Goal: Find specific page/section: Find specific page/section

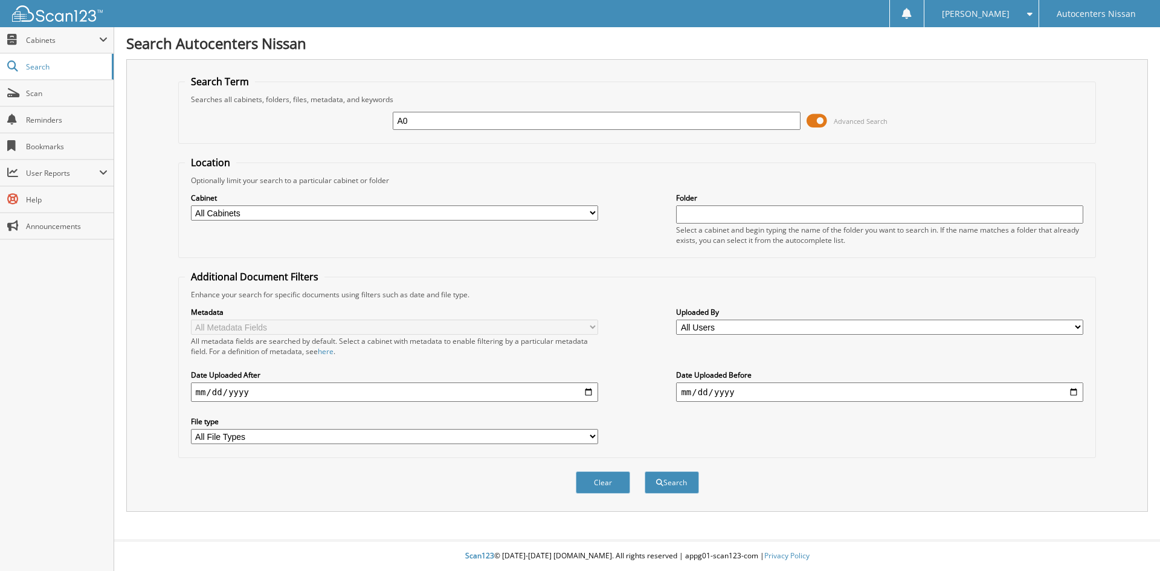
click at [428, 125] on input "A0" at bounding box center [596, 121] width 407 height 18
type input "A01335"
click at [644, 471] on button "Search" at bounding box center [671, 482] width 54 height 22
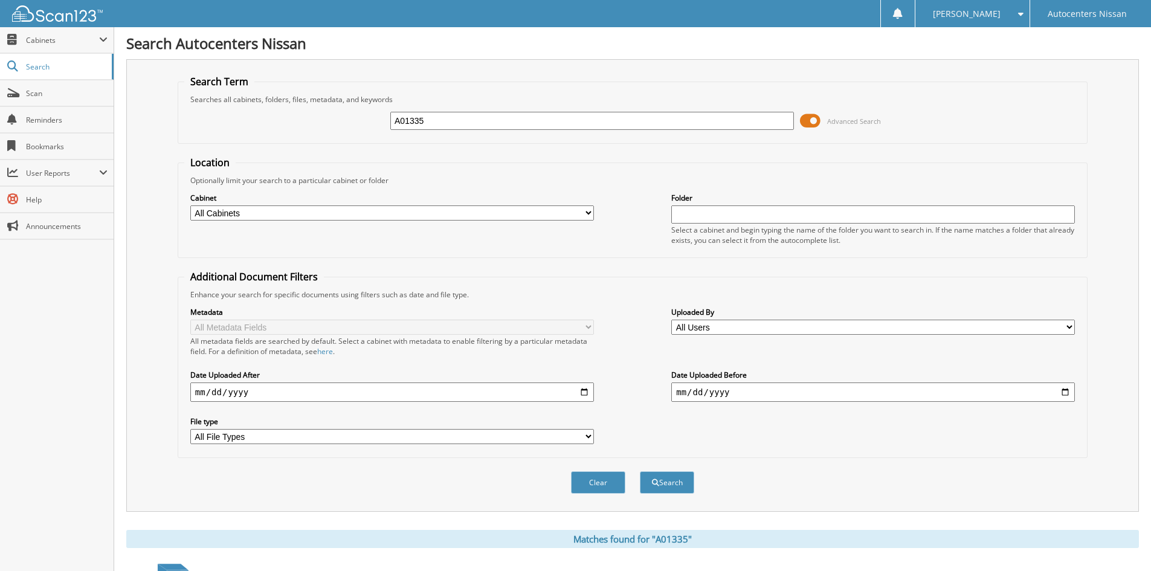
click at [810, 121] on span at bounding box center [810, 121] width 21 height 18
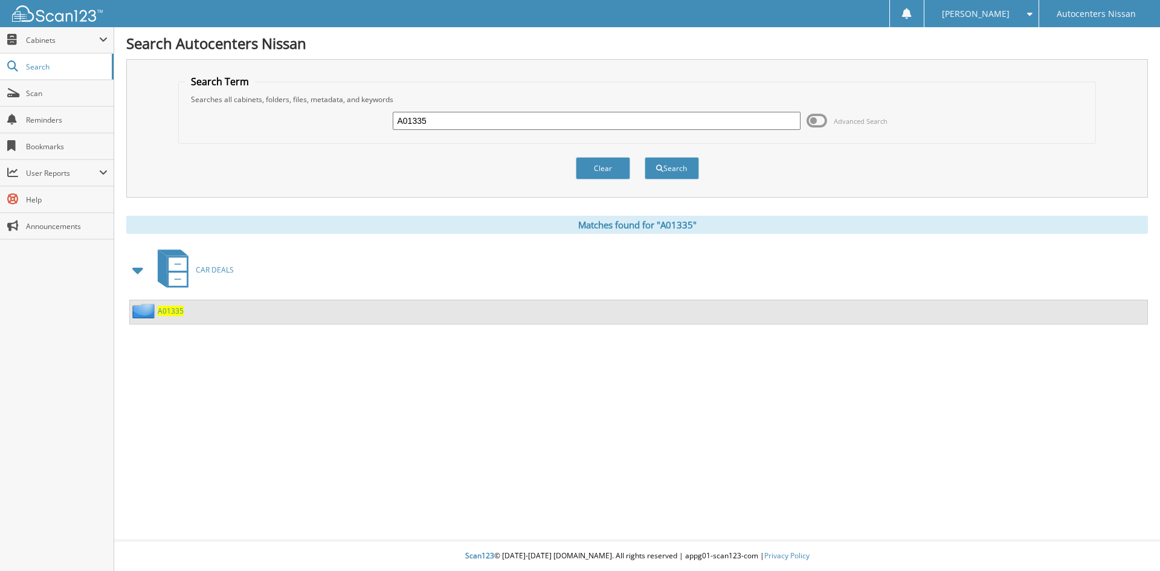
click at [173, 309] on span "A01335" at bounding box center [171, 311] width 26 height 10
